Goal: Task Accomplishment & Management: Manage account settings

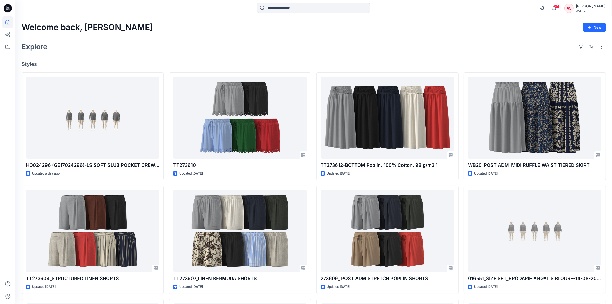
click at [571, 8] on div "AS" at bounding box center [569, 8] width 9 height 9
click at [548, 80] on p "Sign out" at bounding box center [545, 81] width 14 height 10
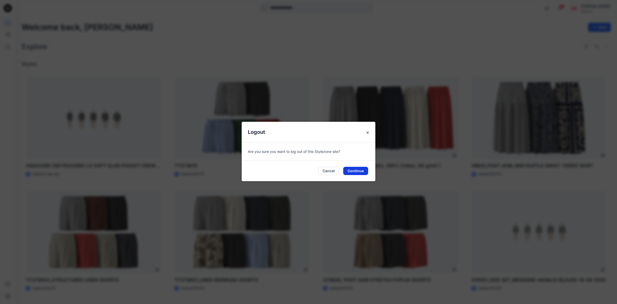
click at [361, 169] on button "Continue" at bounding box center [355, 171] width 25 height 8
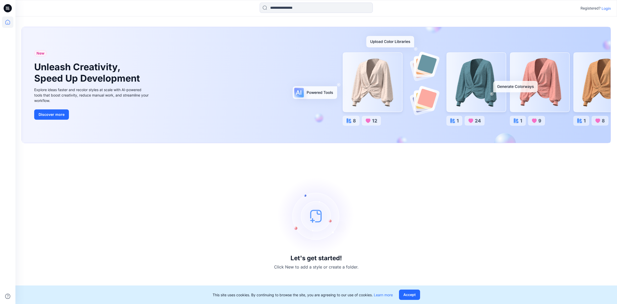
click at [606, 9] on p "Login" at bounding box center [606, 8] width 9 height 5
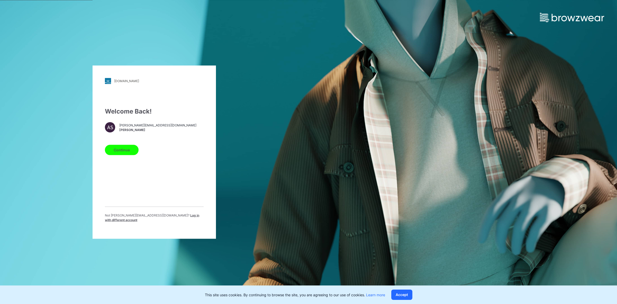
click at [179, 218] on span "Log in with different account" at bounding box center [152, 217] width 94 height 8
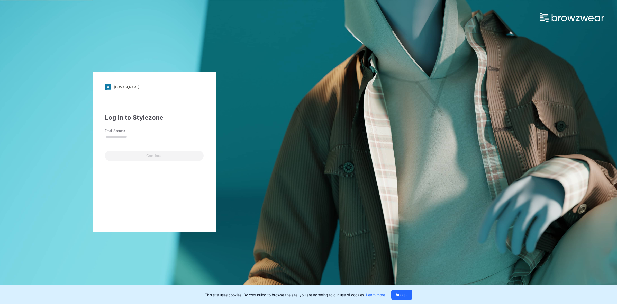
click at [117, 137] on input "Email Address" at bounding box center [154, 137] width 99 height 8
type input "**********"
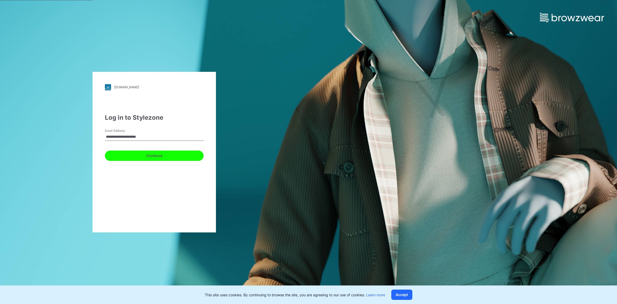
click at [125, 159] on button "Continue" at bounding box center [154, 155] width 99 height 10
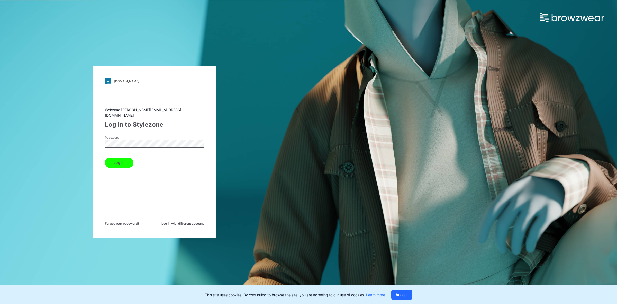
click at [119, 161] on button "Log in" at bounding box center [119, 162] width 29 height 10
